Goal: Task Accomplishment & Management: Manage account settings

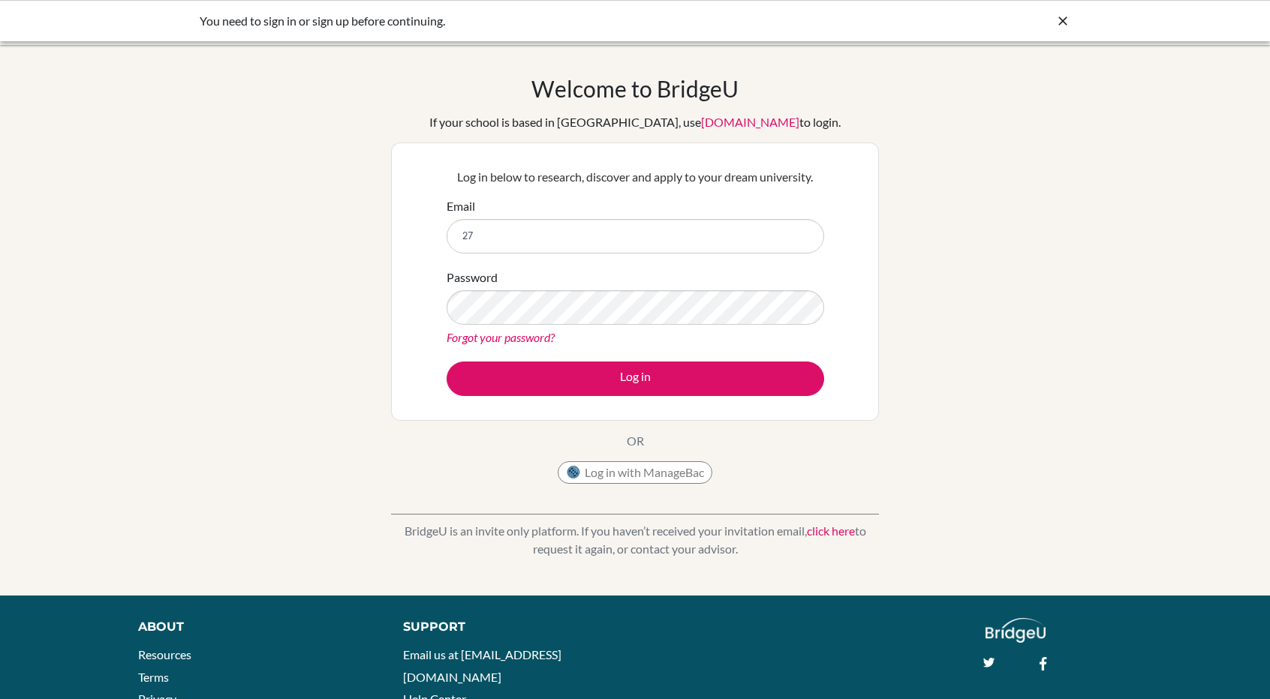
type input "[EMAIL_ADDRESS][DOMAIN_NAME]"
click at [446, 362] on button "Log in" at bounding box center [634, 379] width 377 height 35
click at [135, 53] on div "Welcome to [GEOGRAPHIC_DATA] If your school is based in [GEOGRAPHIC_DATA], use …" at bounding box center [635, 320] width 1270 height 551
click at [113, 67] on div "Welcome to [GEOGRAPHIC_DATA] If your school is based in [GEOGRAPHIC_DATA], use …" at bounding box center [635, 320] width 1270 height 551
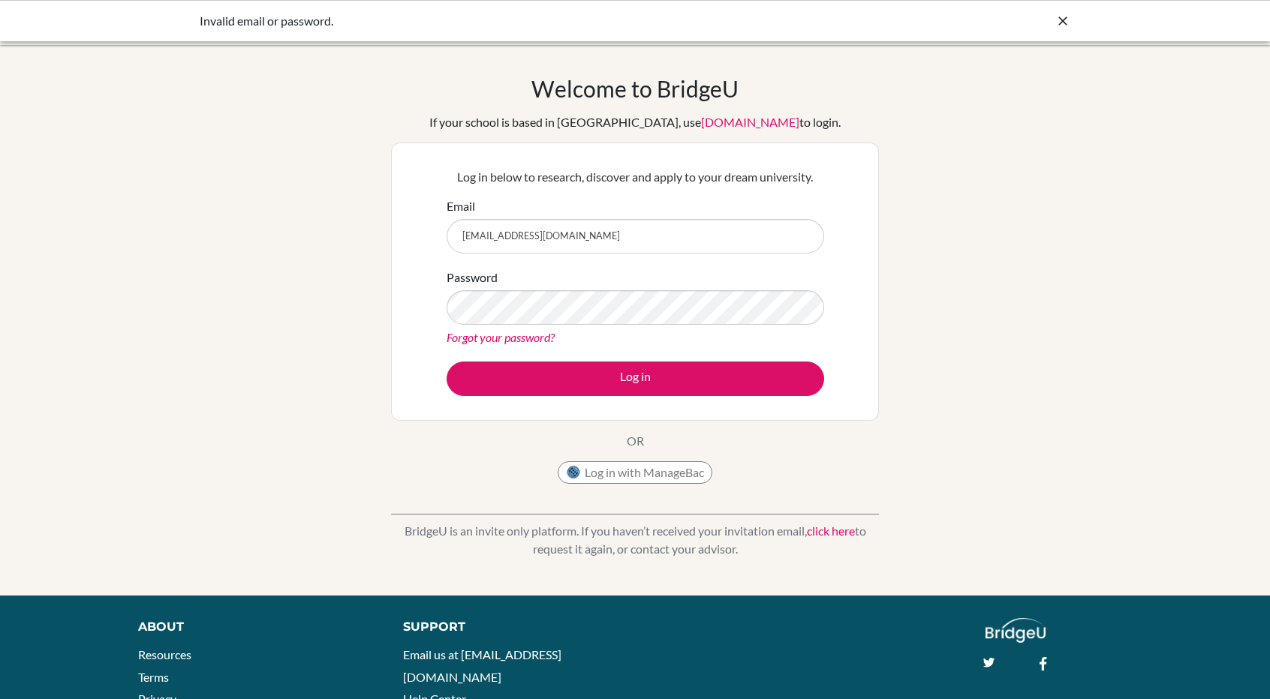
click at [107, 50] on div "Welcome to [GEOGRAPHIC_DATA] If your school is based in [GEOGRAPHIC_DATA], use …" at bounding box center [635, 320] width 1270 height 551
click at [1059, 29] on div at bounding box center [1062, 21] width 15 height 18
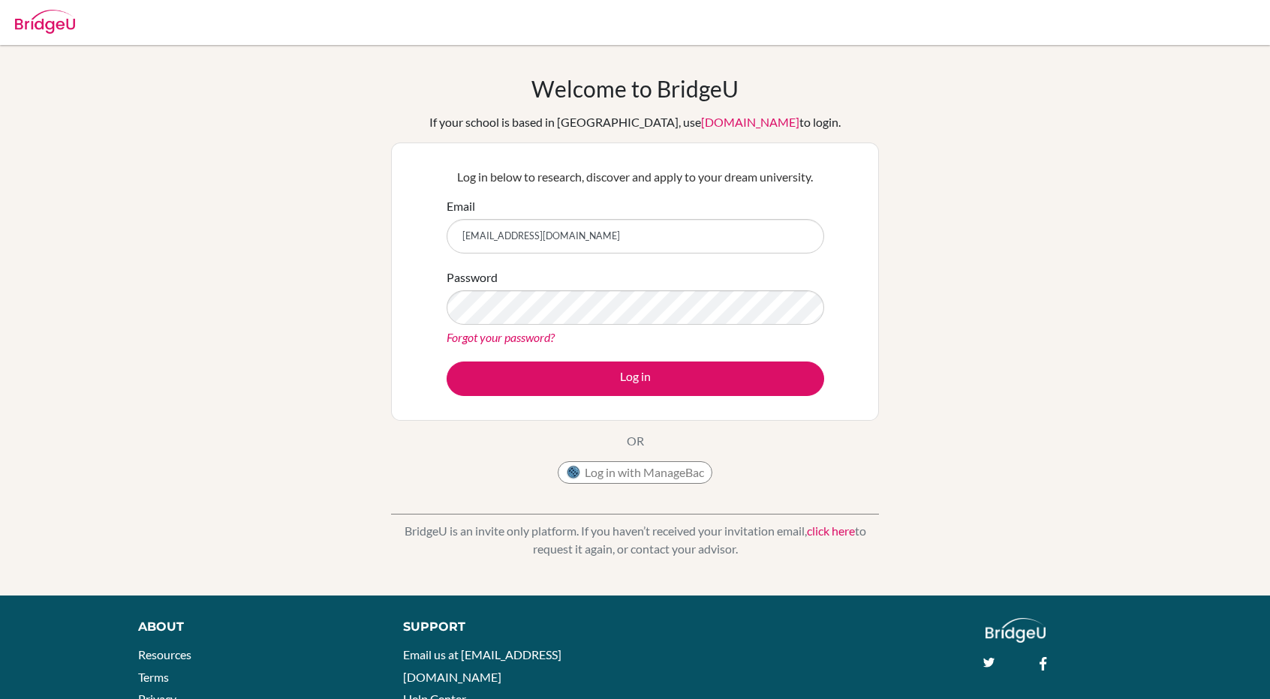
click at [722, 126] on link "[DOMAIN_NAME]" at bounding box center [750, 122] width 98 height 14
